Goal: Information Seeking & Learning: Find specific page/section

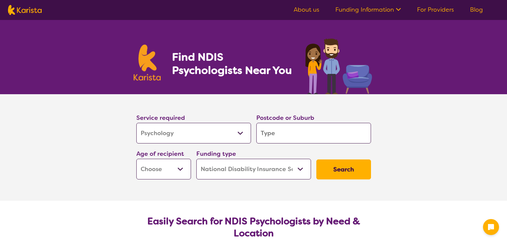
select select "Psychology"
select select "NDIS"
select select "Psychology"
select select "NDIS"
click at [283, 135] on input "search" at bounding box center [313, 133] width 115 height 21
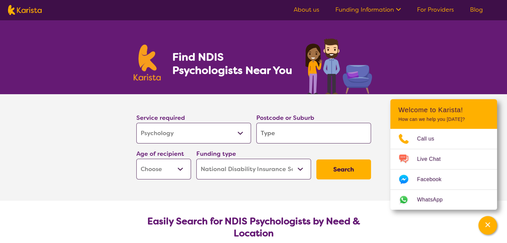
type input "3"
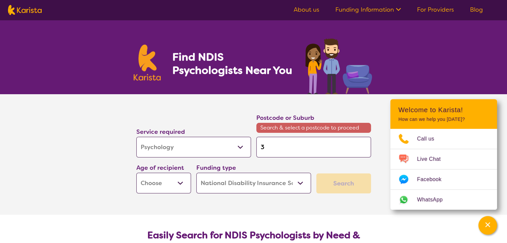
type input "31"
type input "314"
type input "3141"
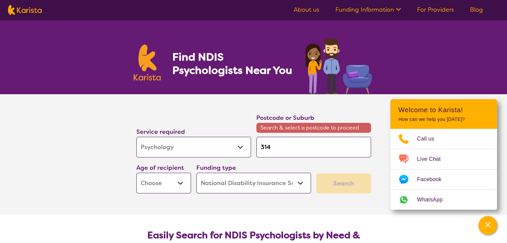
type input "3141"
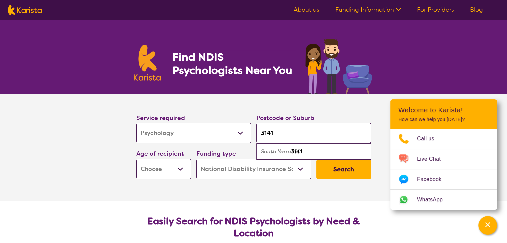
type input "3141"
click at [178, 170] on select "Early Childhood - 0 to 9 Child - 10 to 11 Adolescent - 12 to 17 Adult - 18 to 6…" at bounding box center [163, 169] width 55 height 21
select select "CH"
click at [136, 159] on select "Early Childhood - 0 to 9 Child - 10 to 11 Adolescent - 12 to 17 Adult - 18 to 6…" at bounding box center [163, 169] width 55 height 21
select select "CH"
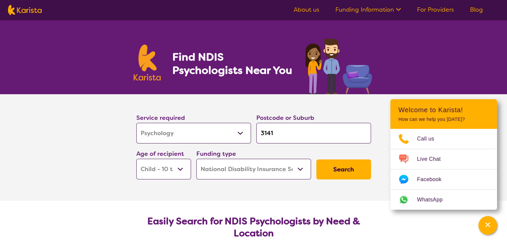
click at [360, 172] on button "Search" at bounding box center [343, 170] width 55 height 20
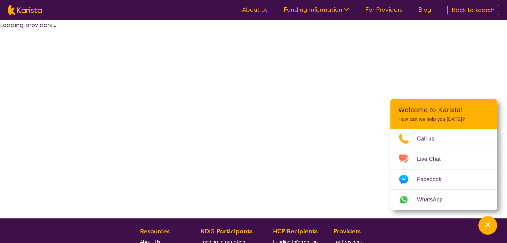
select select "by_score"
